Goal: Task Accomplishment & Management: Manage account settings

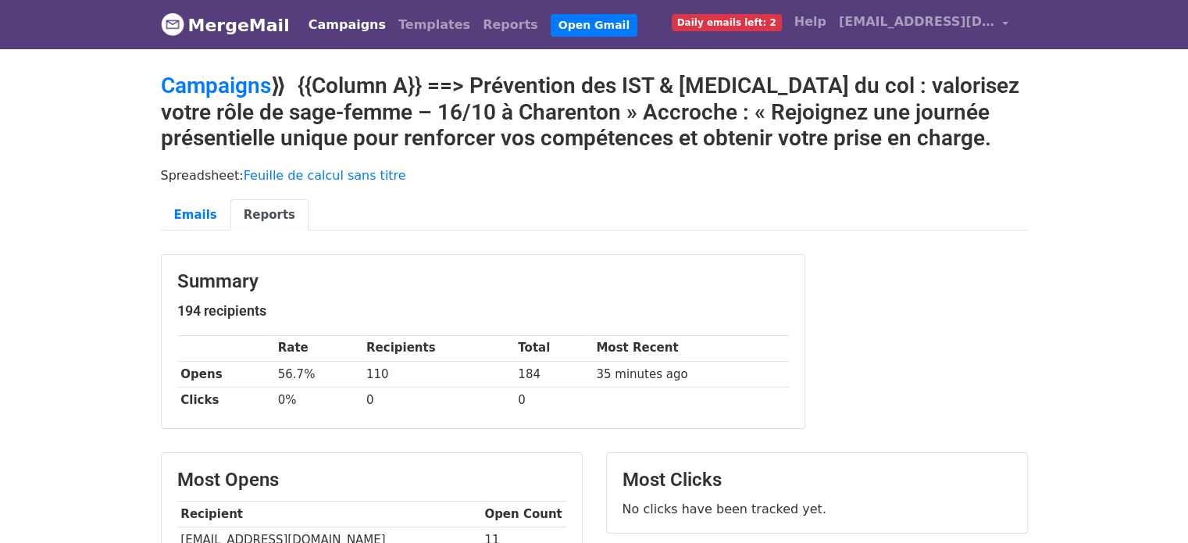
click at [332, 22] on link "Campaigns" at bounding box center [347, 24] width 90 height 31
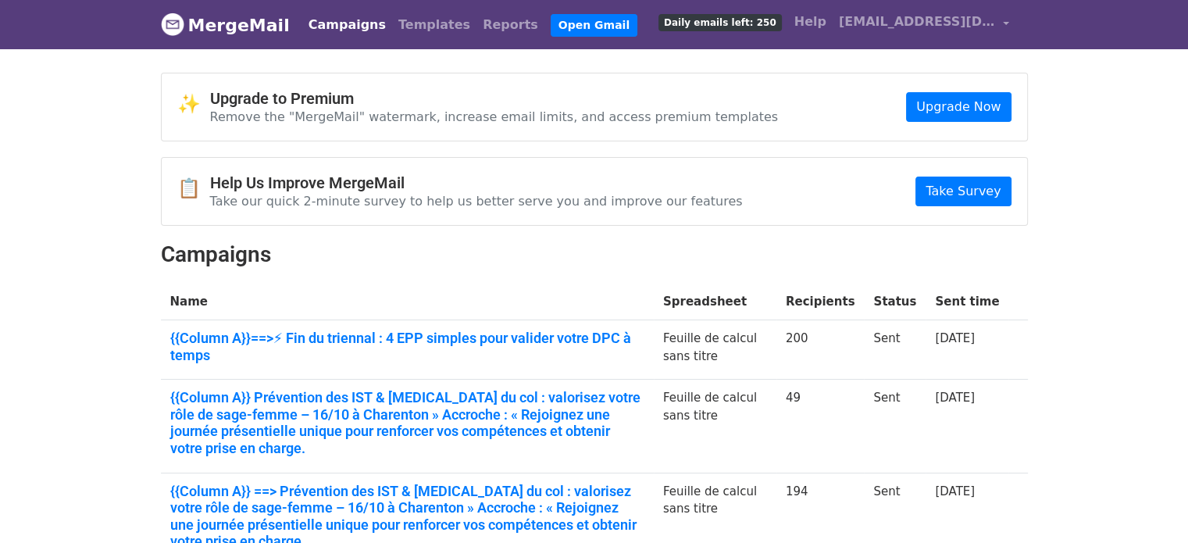
click at [340, 20] on link "Campaigns" at bounding box center [347, 24] width 90 height 31
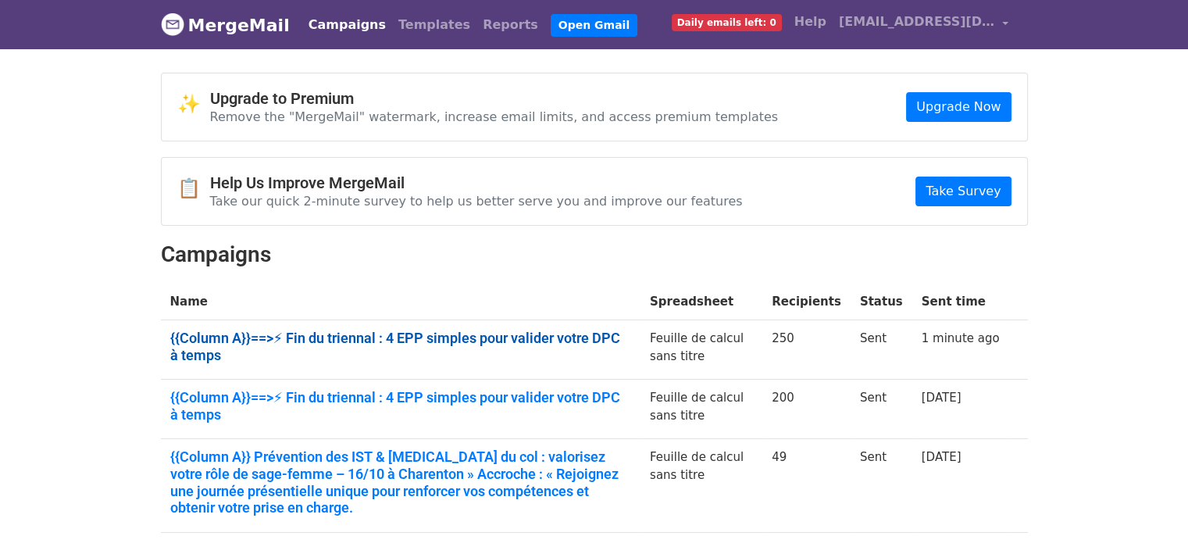
click at [397, 334] on link "{{Column A}}==>⚡ Fin du triennal : 4 EPP simples pour valider votre DPC à temps" at bounding box center [400, 347] width 461 height 34
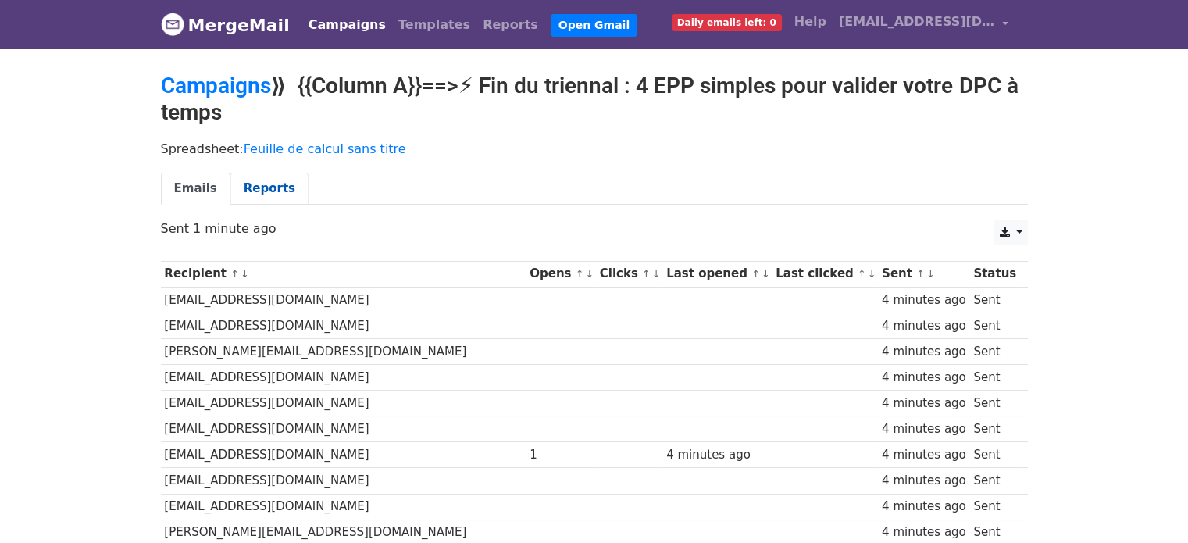
click at [269, 187] on link "Reports" at bounding box center [269, 189] width 78 height 32
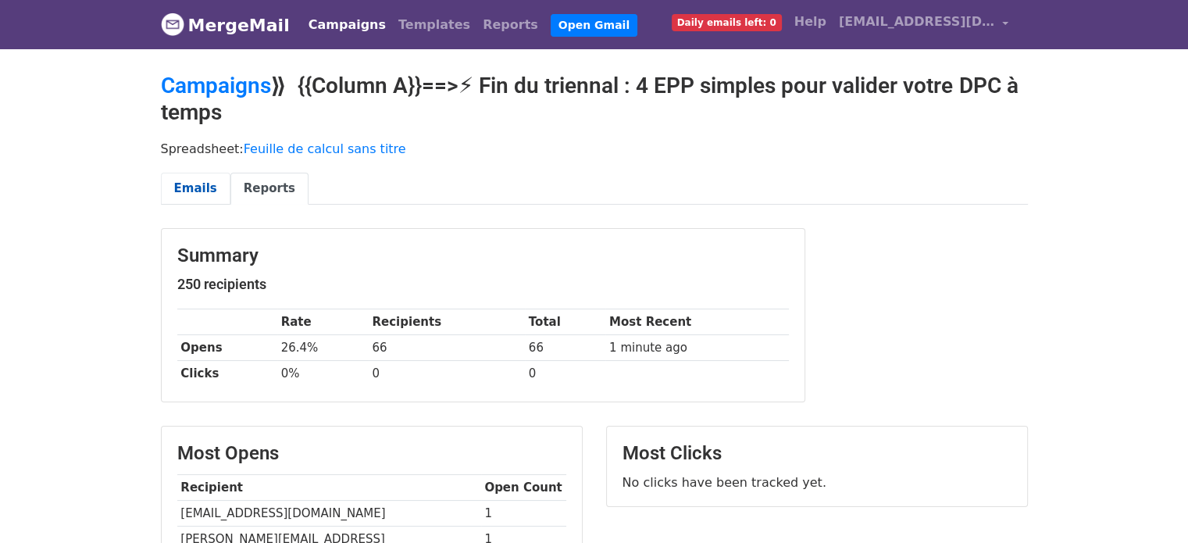
click at [181, 181] on link "Emails" at bounding box center [196, 189] width 70 height 32
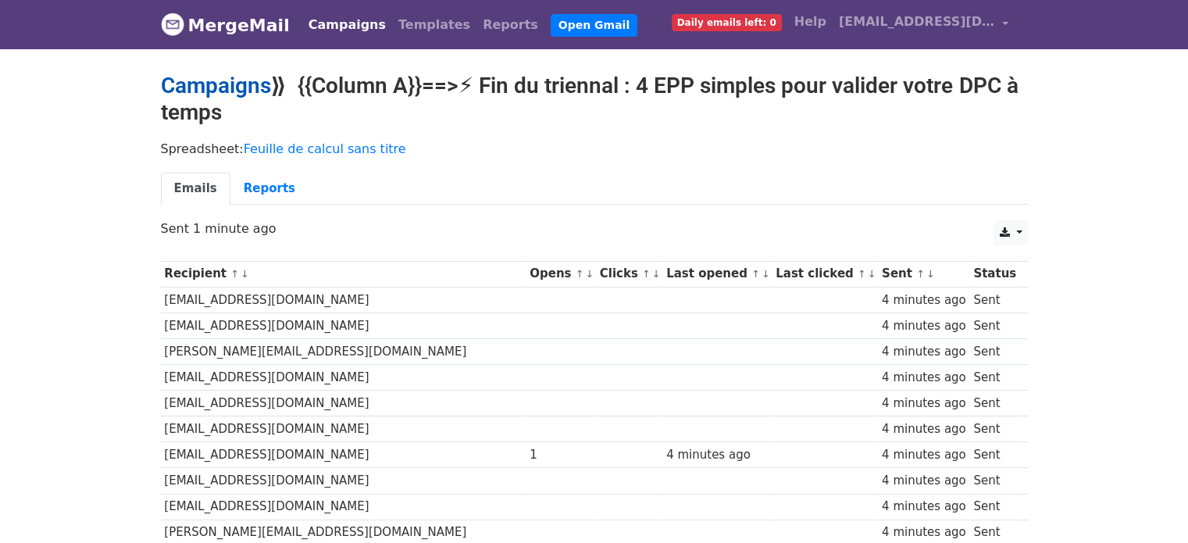
click at [217, 76] on link "Campaigns" at bounding box center [216, 86] width 110 height 26
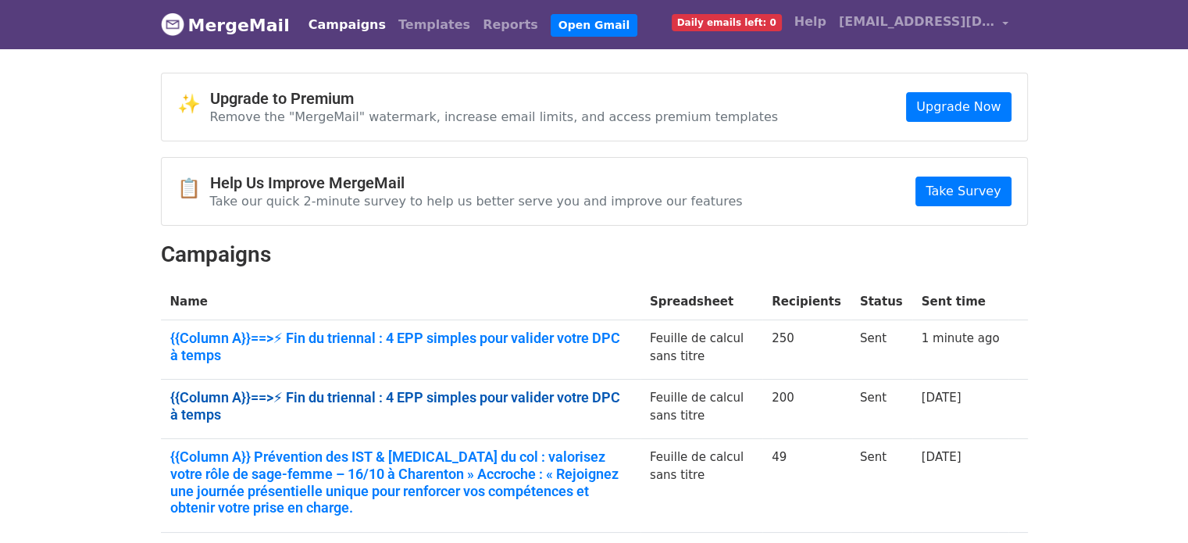
click at [333, 390] on link "{{Column A}}==>⚡ Fin du triennal : 4 EPP simples pour valider votre DPC à temps" at bounding box center [400, 406] width 461 height 34
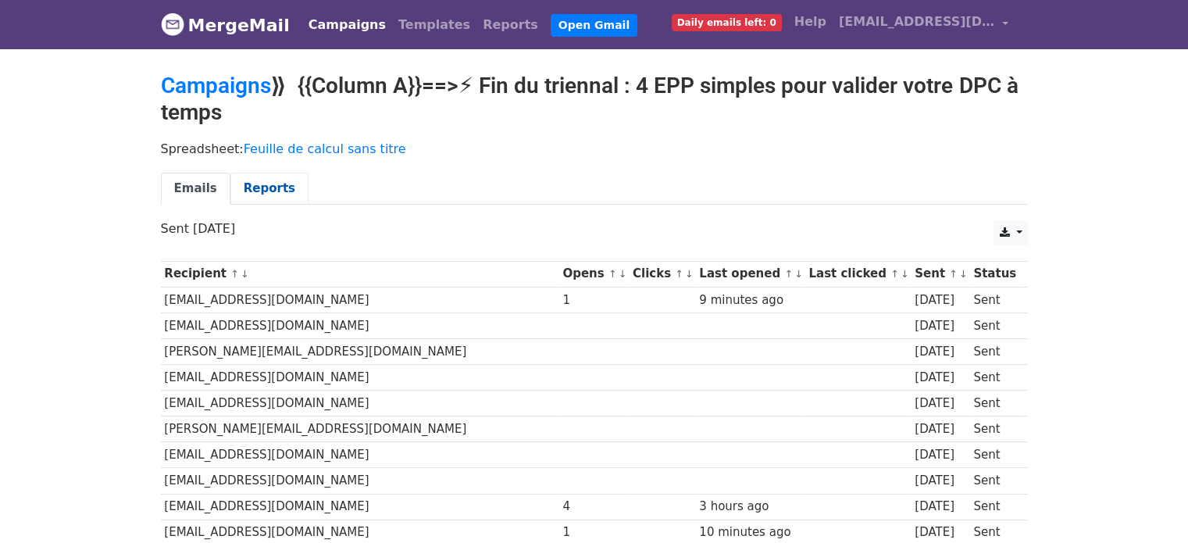
click at [275, 199] on link "Reports" at bounding box center [269, 189] width 78 height 32
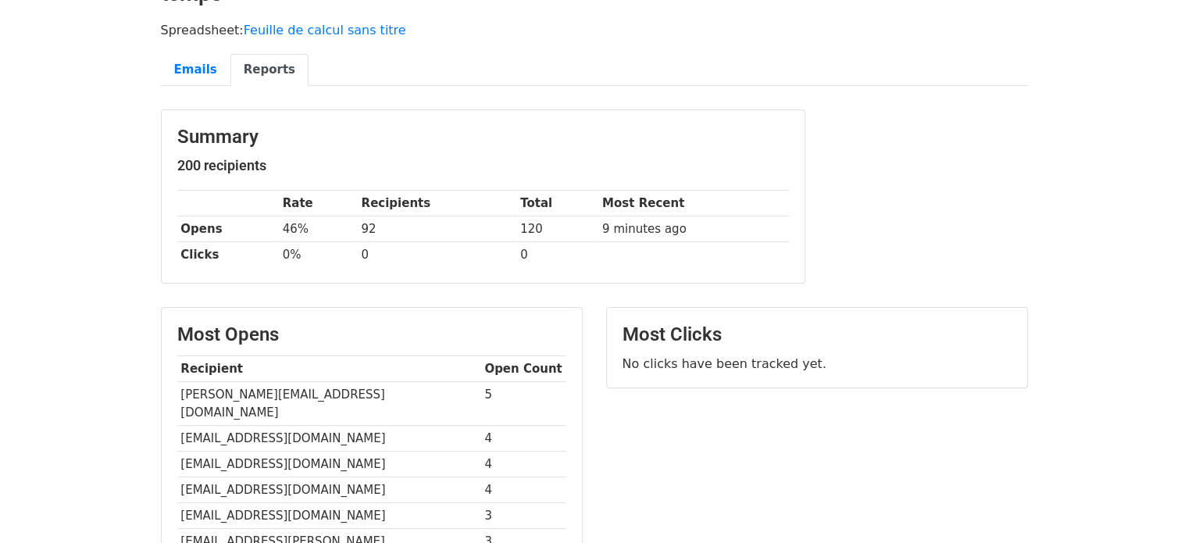
scroll to position [125, 0]
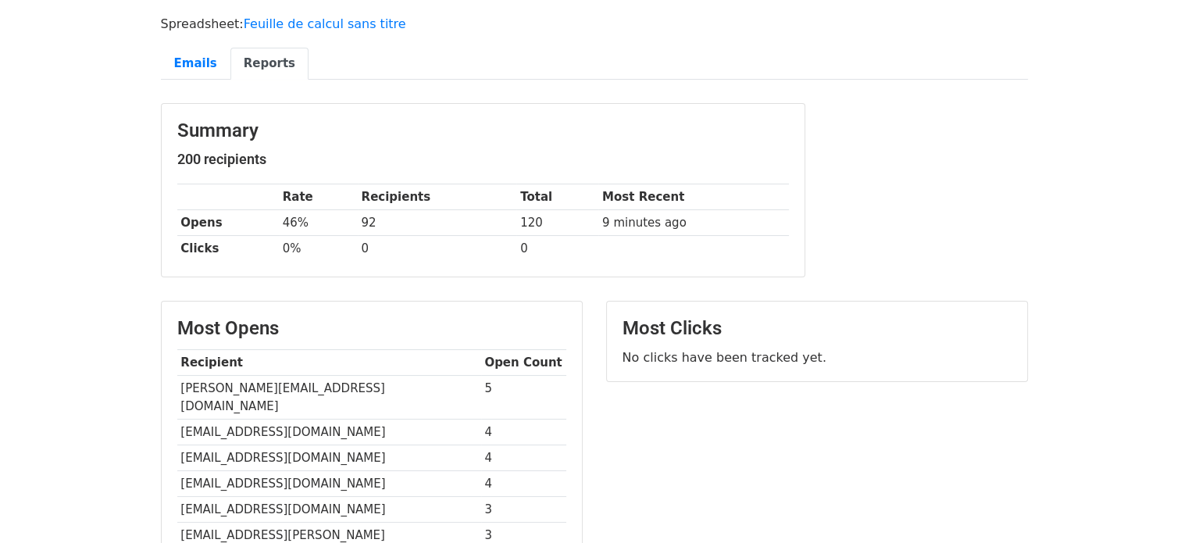
click at [258, 383] on td "[PERSON_NAME][EMAIL_ADDRESS][DOMAIN_NAME]" at bounding box center [329, 398] width 304 height 44
copy tr "[PERSON_NAME][EMAIL_ADDRESS][DOMAIN_NAME]"
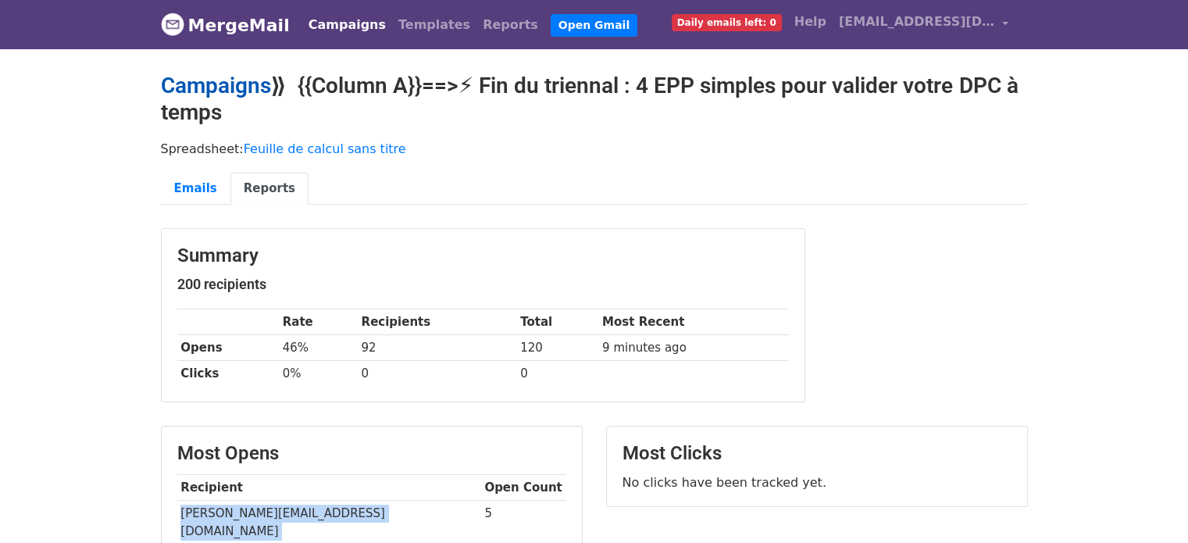
click at [209, 81] on link "Campaigns" at bounding box center [216, 86] width 110 height 26
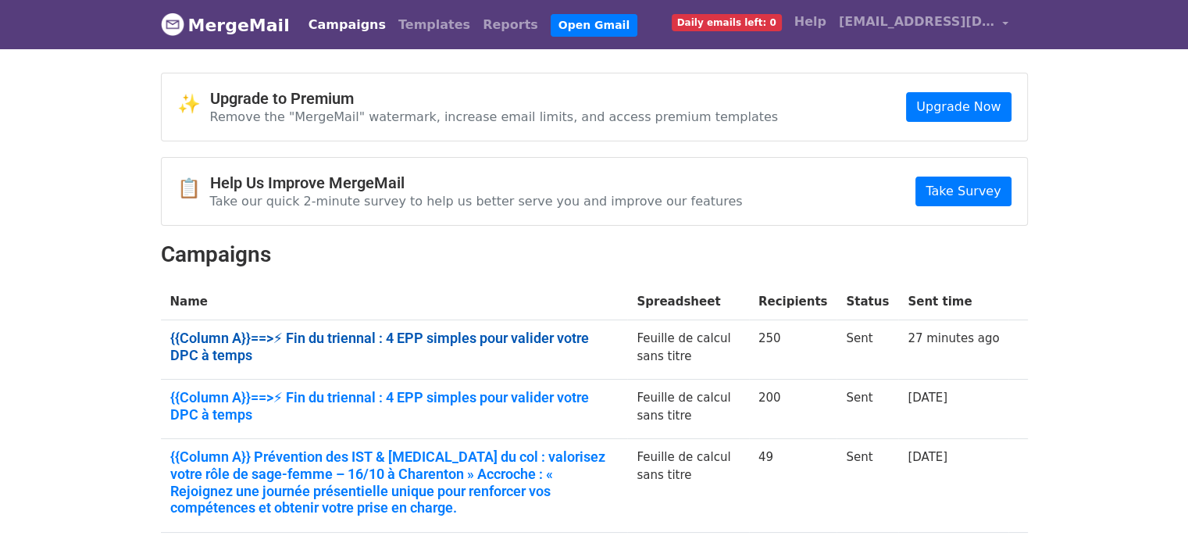
click at [337, 337] on link "{{Column A}}==>⚡ Fin du triennal : 4 EPP simples pour valider votre DPC à temps" at bounding box center [394, 347] width 448 height 34
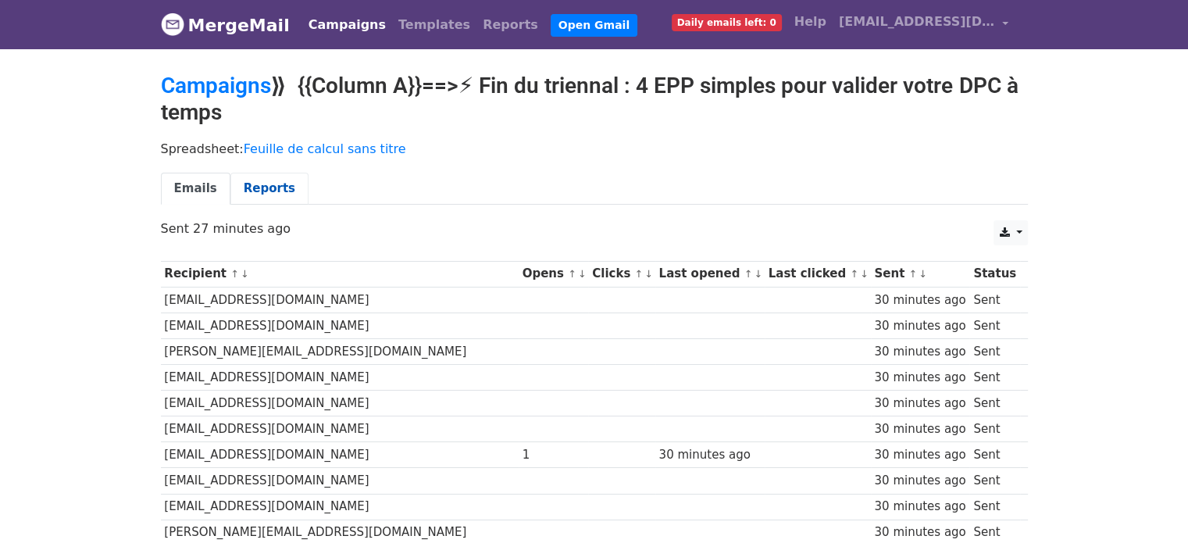
click at [256, 177] on link "Reports" at bounding box center [269, 189] width 78 height 32
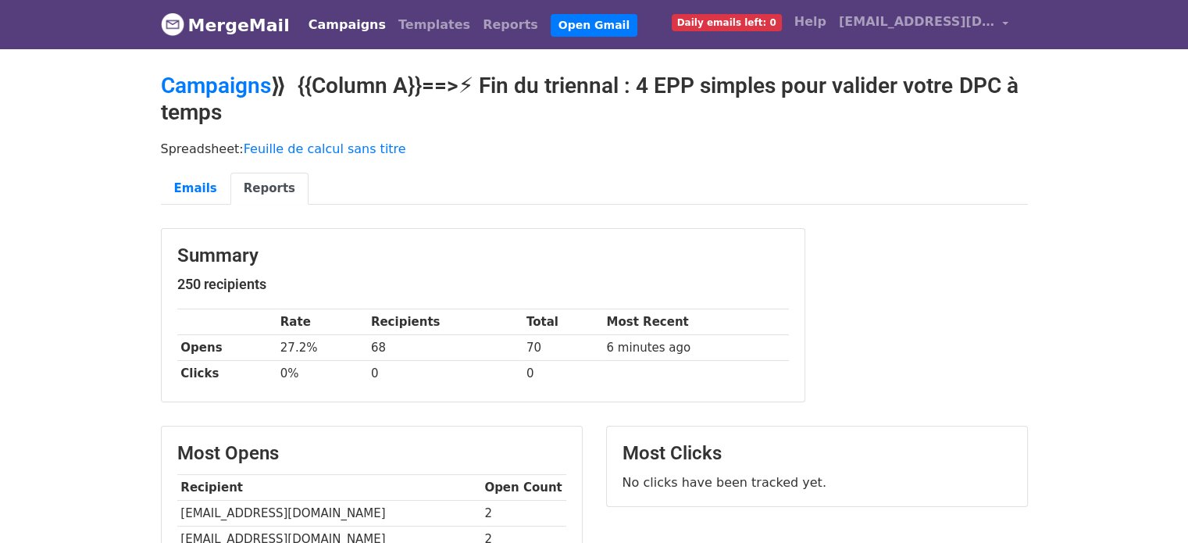
click at [256, 177] on link "Reports" at bounding box center [269, 189] width 78 height 32
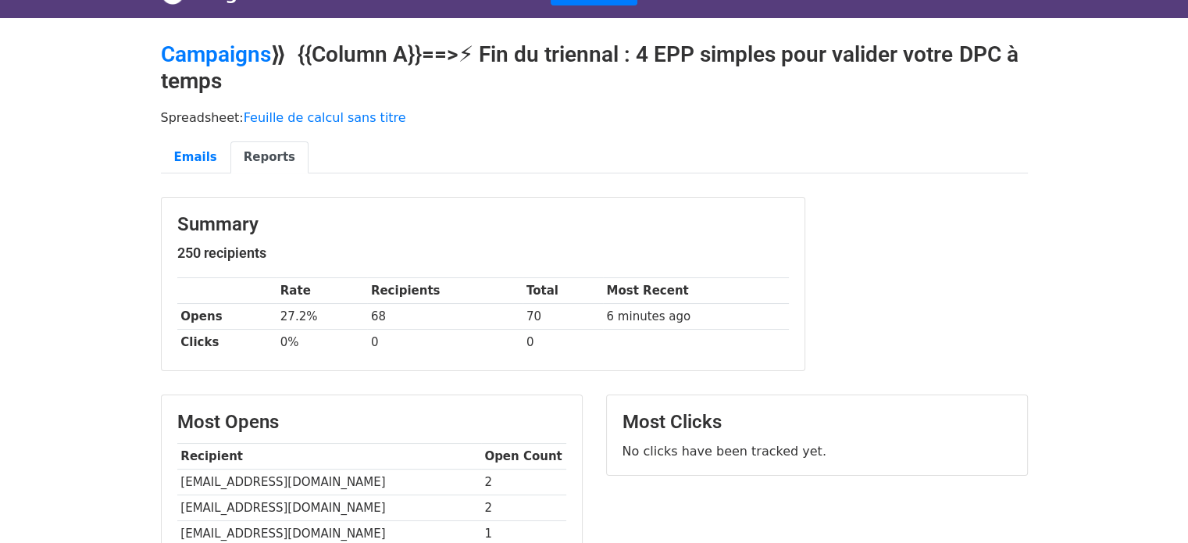
click at [198, 475] on td "[EMAIL_ADDRESS][DOMAIN_NAME]" at bounding box center [329, 482] width 304 height 26
copy tr "[EMAIL_ADDRESS][DOMAIN_NAME]"
